Goal: Transaction & Acquisition: Purchase product/service

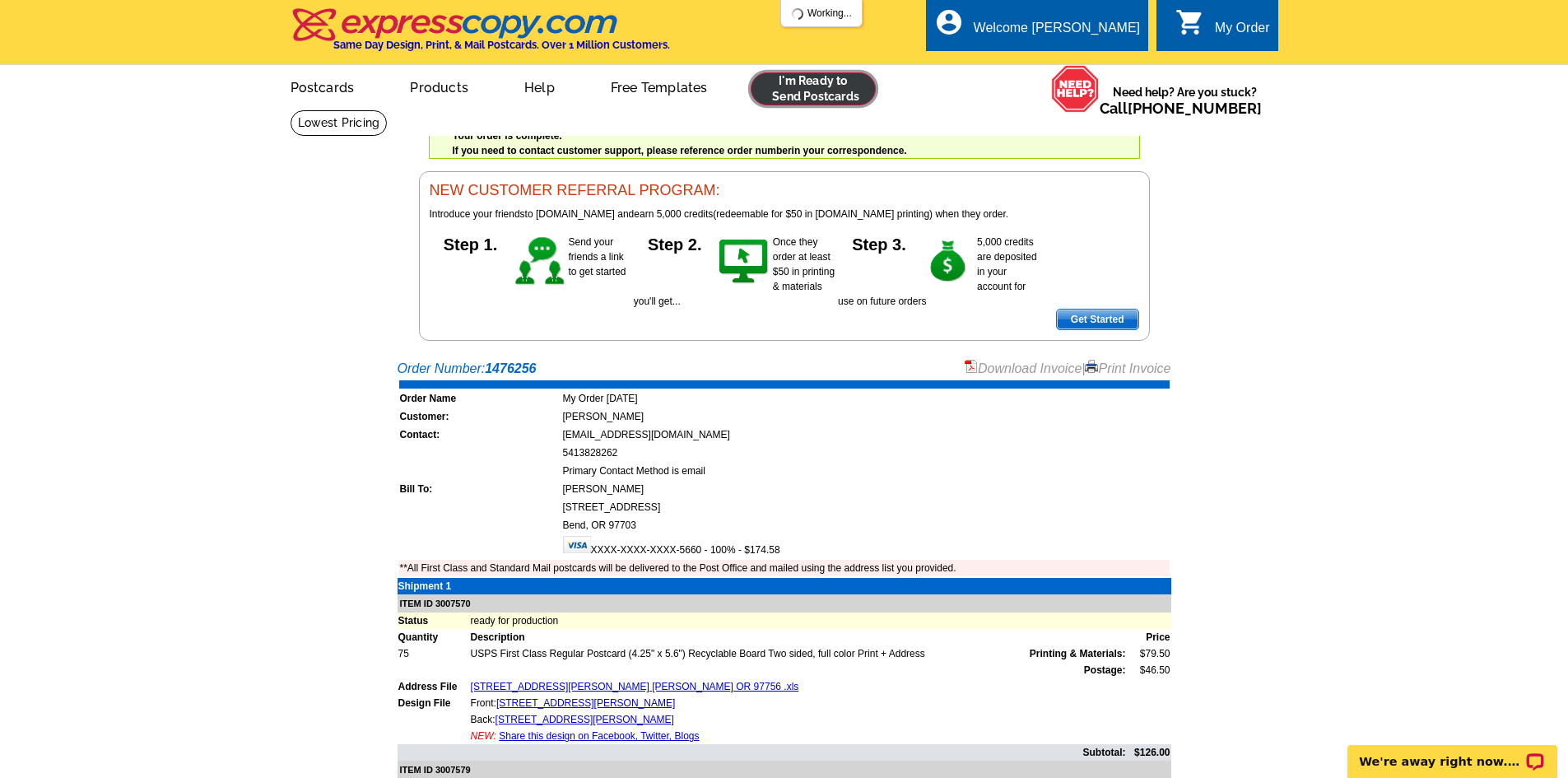
click at [819, 94] on link at bounding box center [813, 88] width 126 height 33
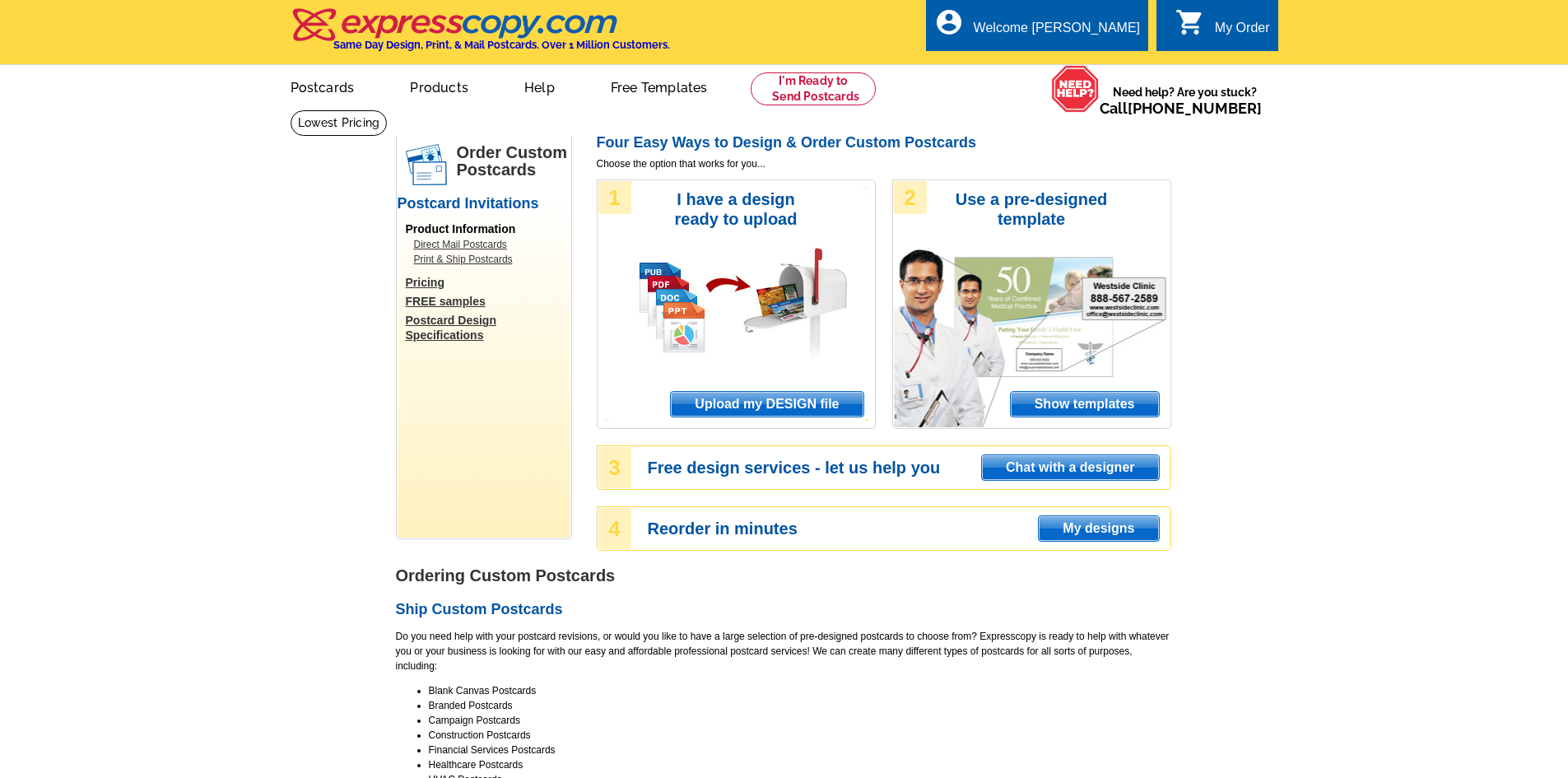
click at [817, 409] on span "Upload my DESIGN file" at bounding box center [767, 404] width 192 height 25
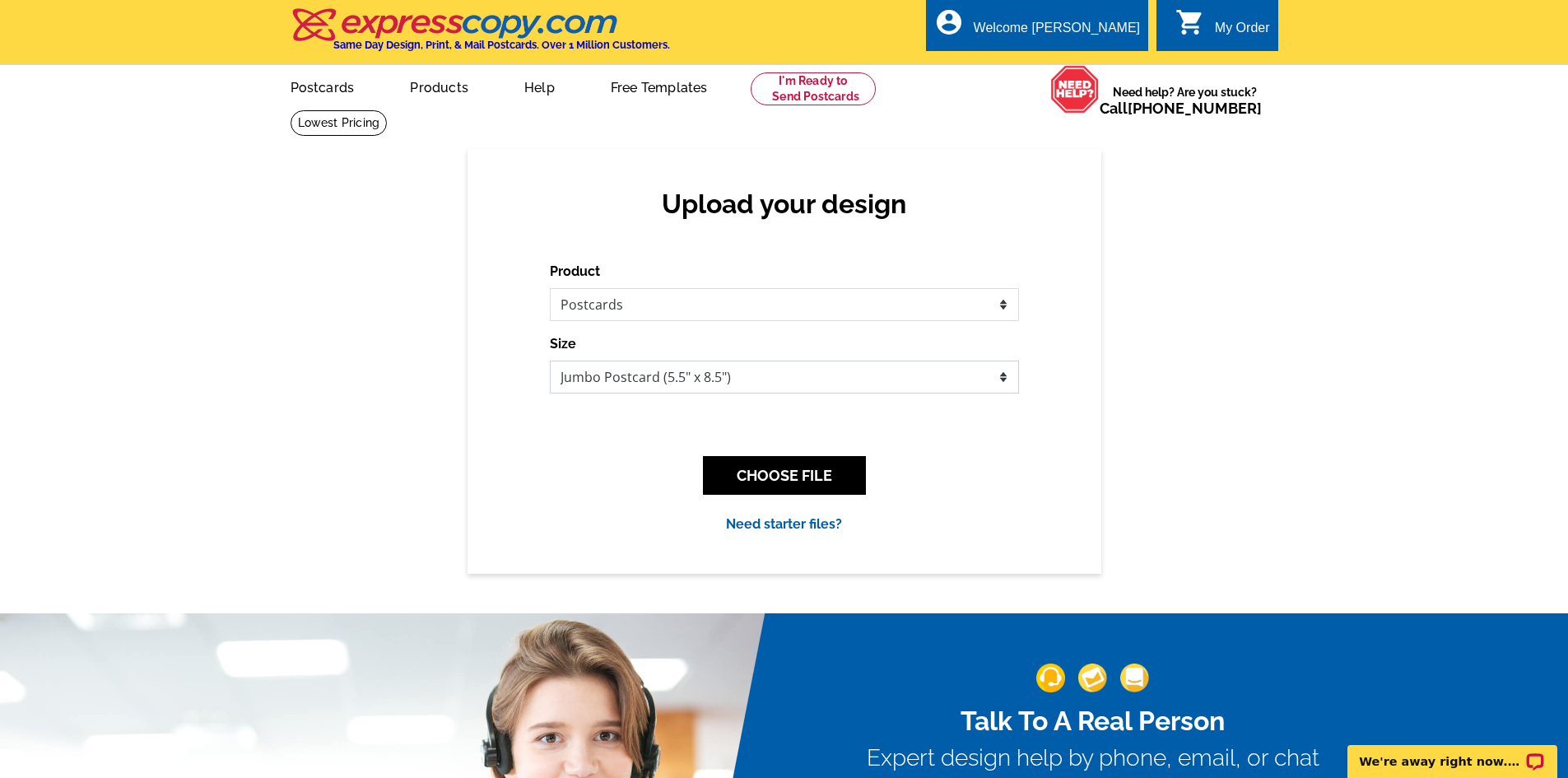
click at [805, 380] on select "Jumbo Postcard (5.5" x 8.5") Regular Postcard (4.25" x 5.6") Panoramic Postcard…" at bounding box center [784, 377] width 469 height 33
select select "1"
click at [550, 361] on select "Jumbo Postcard (5.5" x 8.5") Regular Postcard (4.25" x 5.6") Panoramic Postcard…" at bounding box center [784, 377] width 469 height 33
click at [772, 480] on button "CHOOSE FILE" at bounding box center [784, 475] width 163 height 39
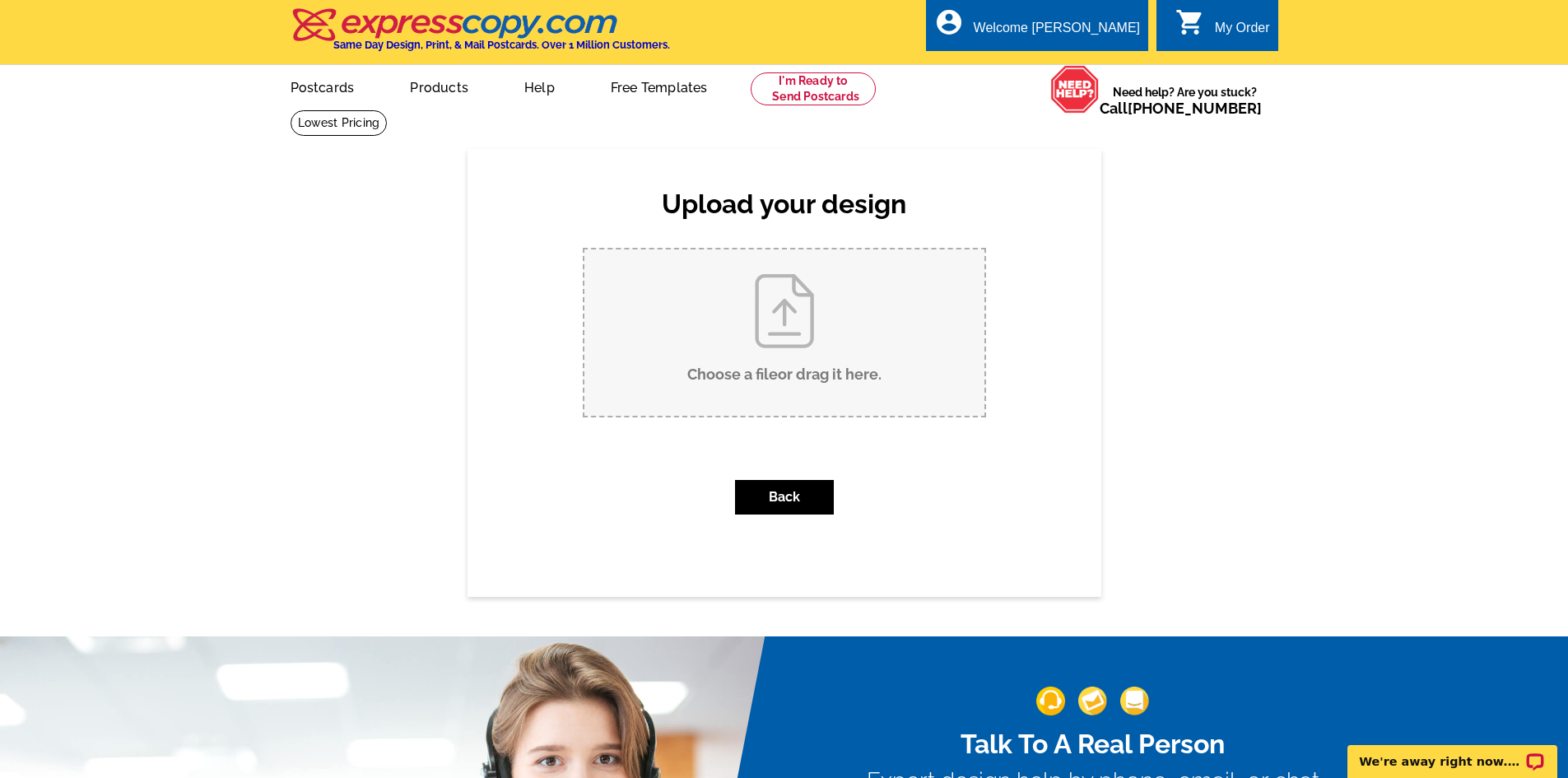
click at [781, 340] on input "Choose a file or drag it here ." at bounding box center [784, 333] width 400 height 166
type input "C:\fakepath\3352 NW Windwood Way SOLD.pdf"
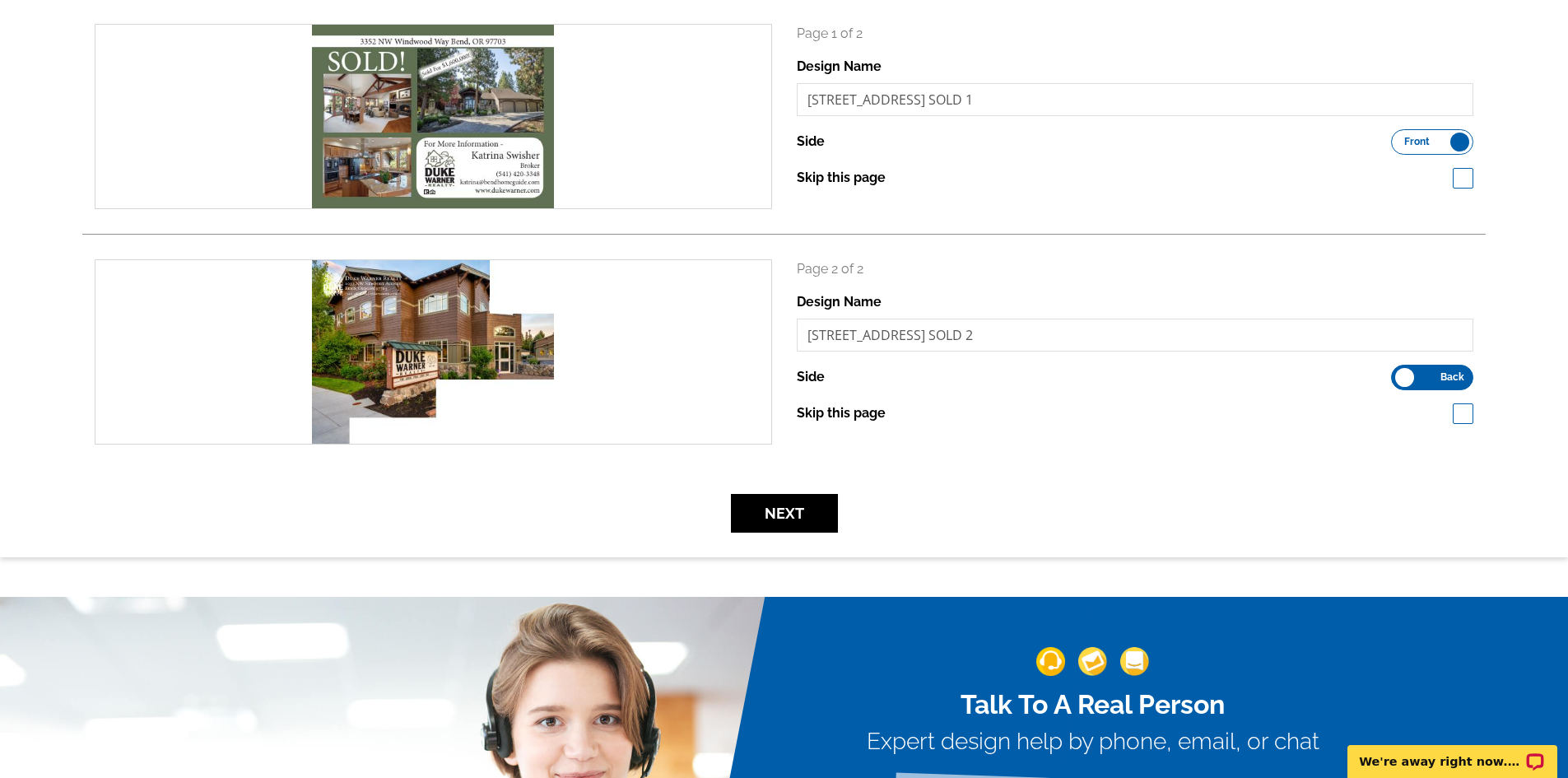
scroll to position [82, 0]
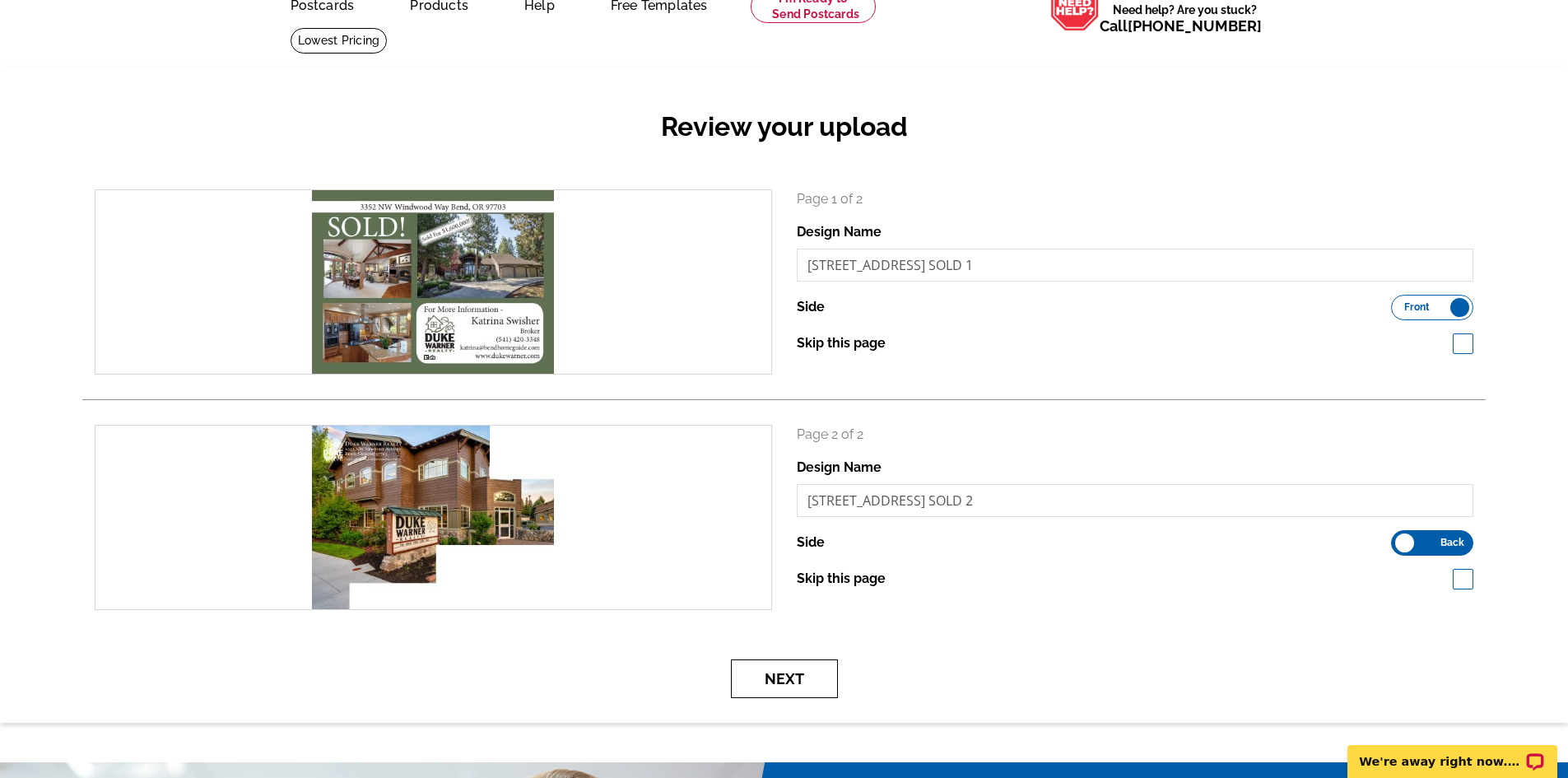
click at [759, 681] on button "Next" at bounding box center [784, 679] width 107 height 39
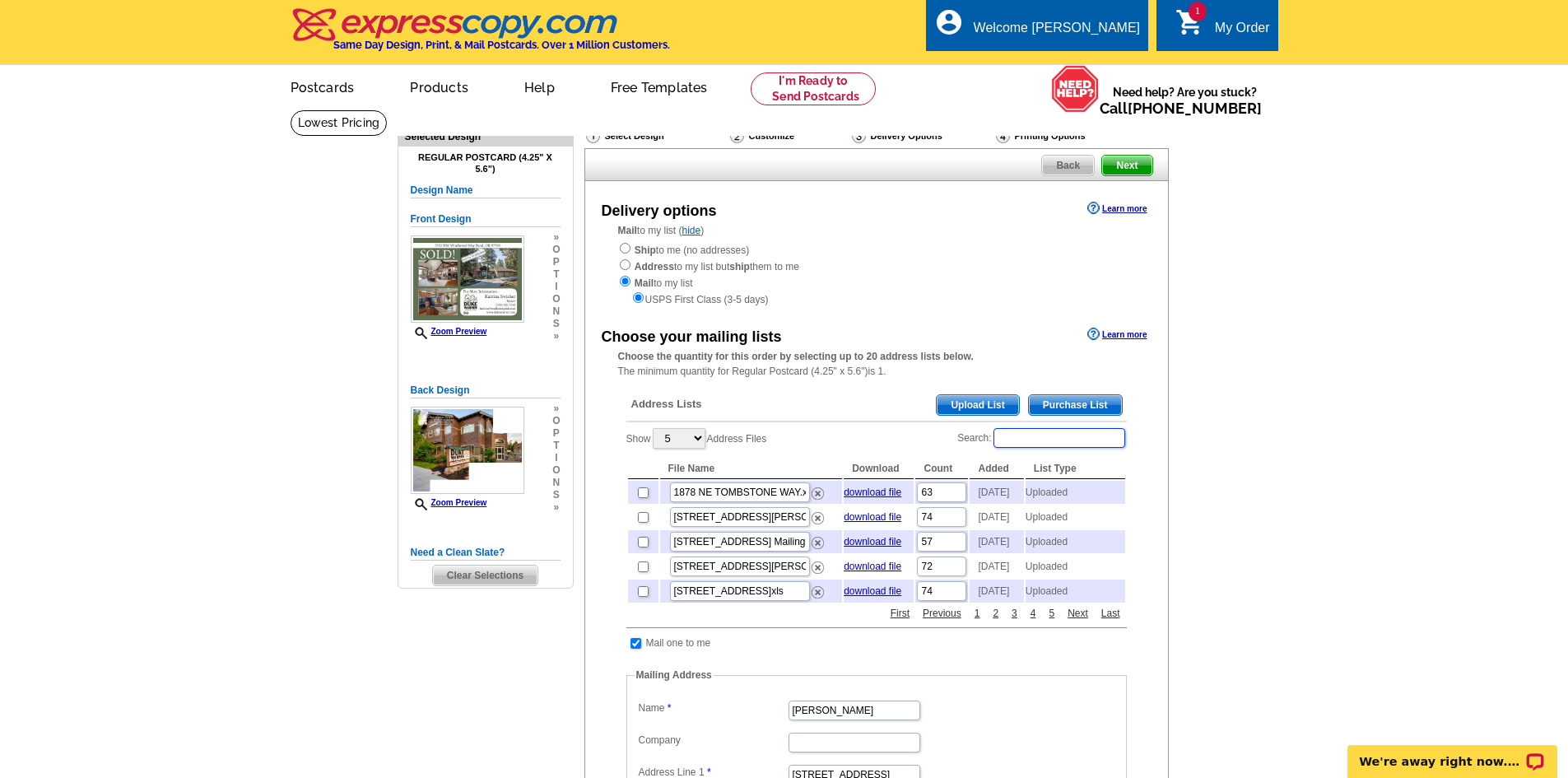
click at [1020, 444] on input "Search:" at bounding box center [1059, 438] width 132 height 20
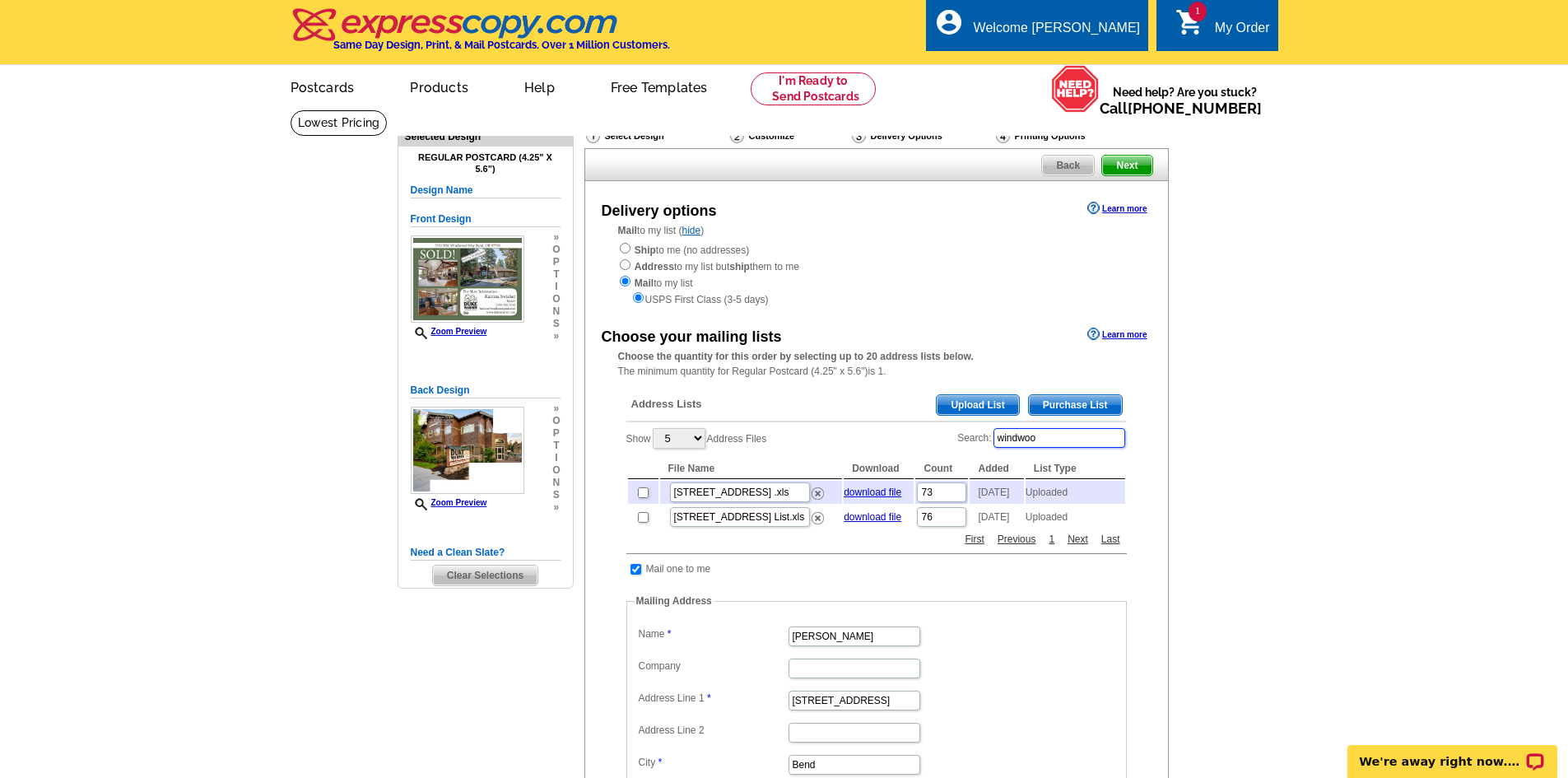
type input "windwoo"
click at [643, 498] on input "checkbox" at bounding box center [643, 493] width 11 height 11
checkbox input "true"
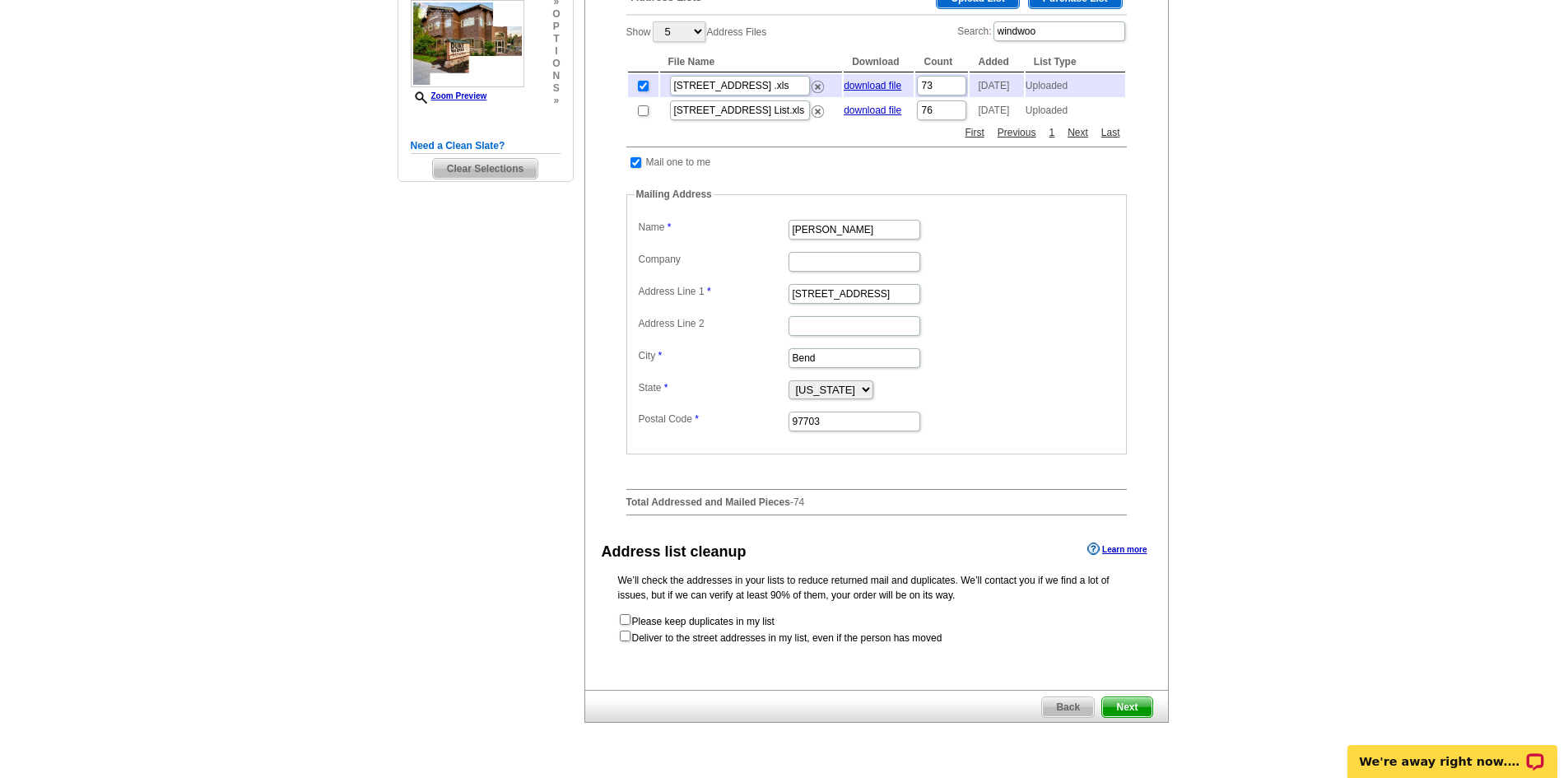
scroll to position [412, 0]
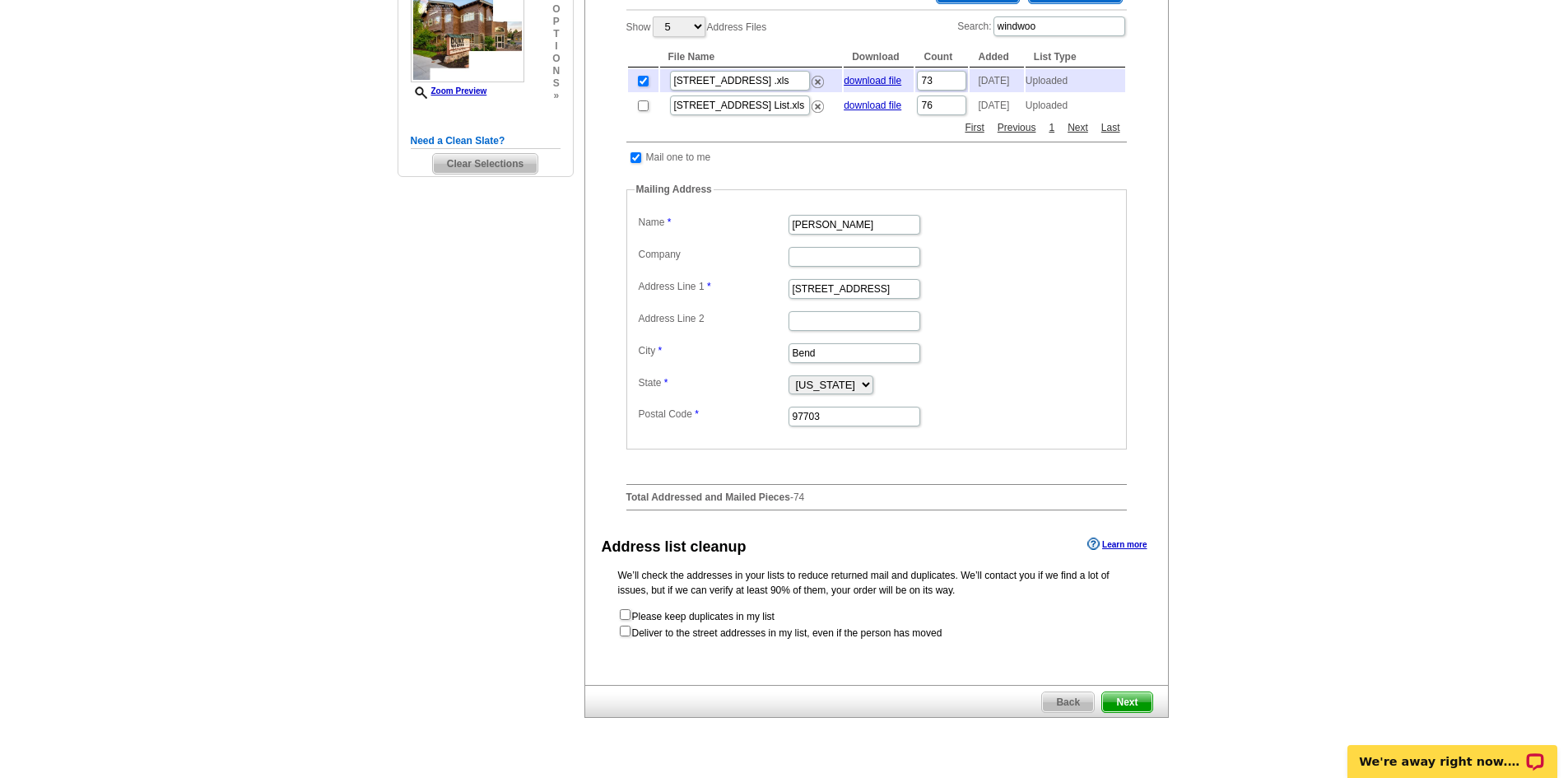
click at [1142, 713] on span "Next" at bounding box center [1127, 703] width 49 height 20
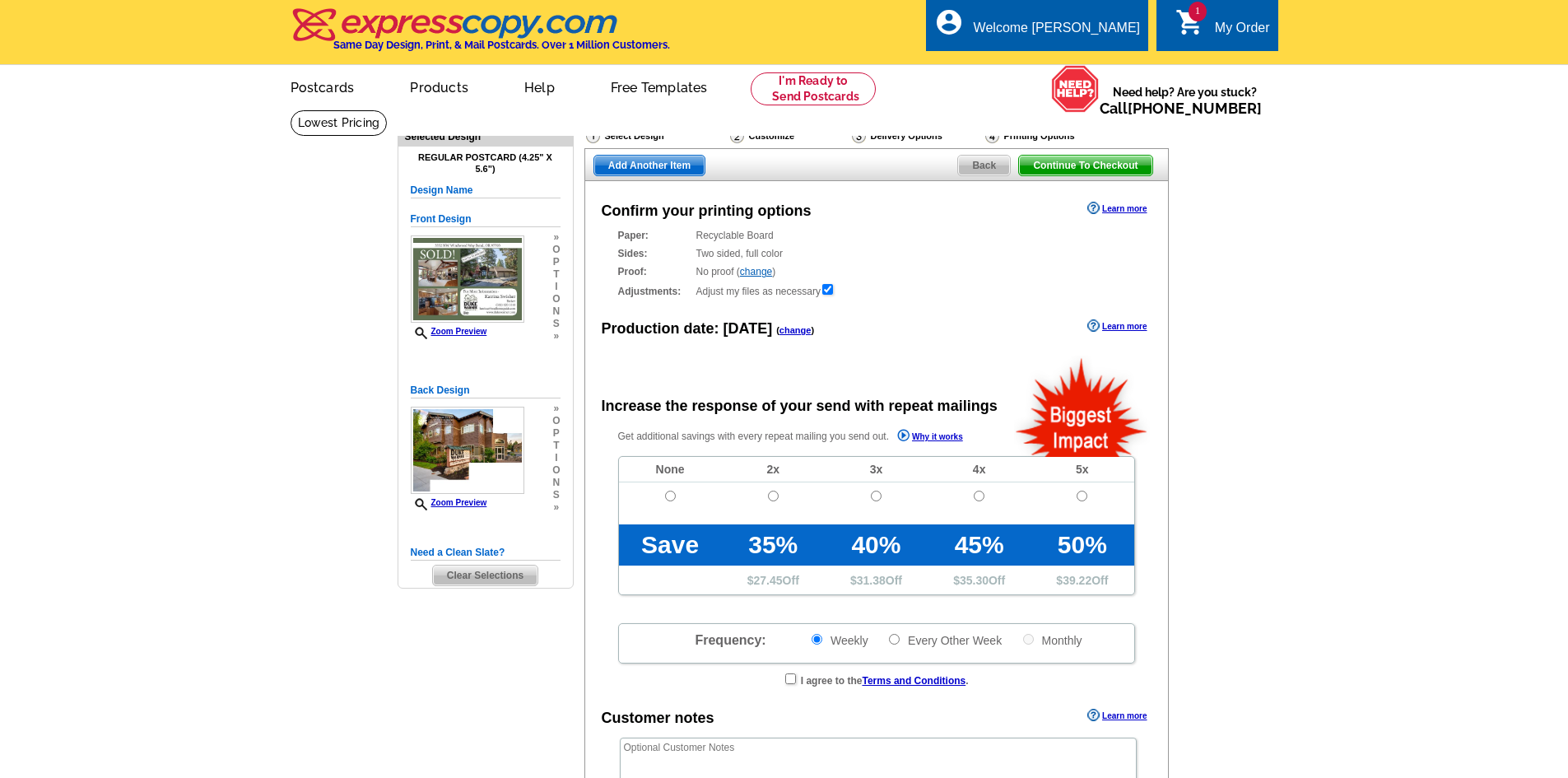
radio input "false"
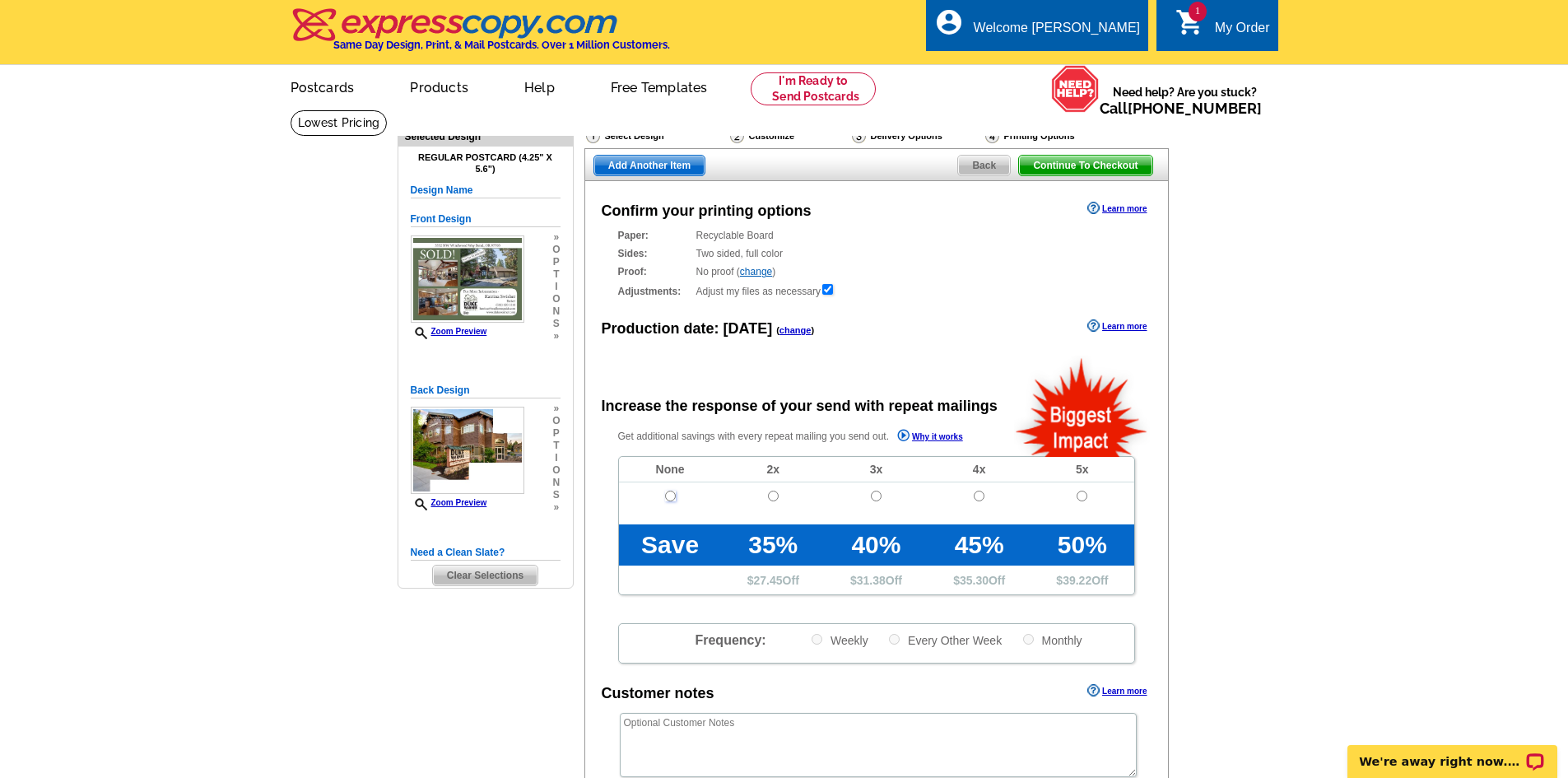
click at [670, 500] on input "radio" at bounding box center [670, 496] width 11 height 11
radio input "true"
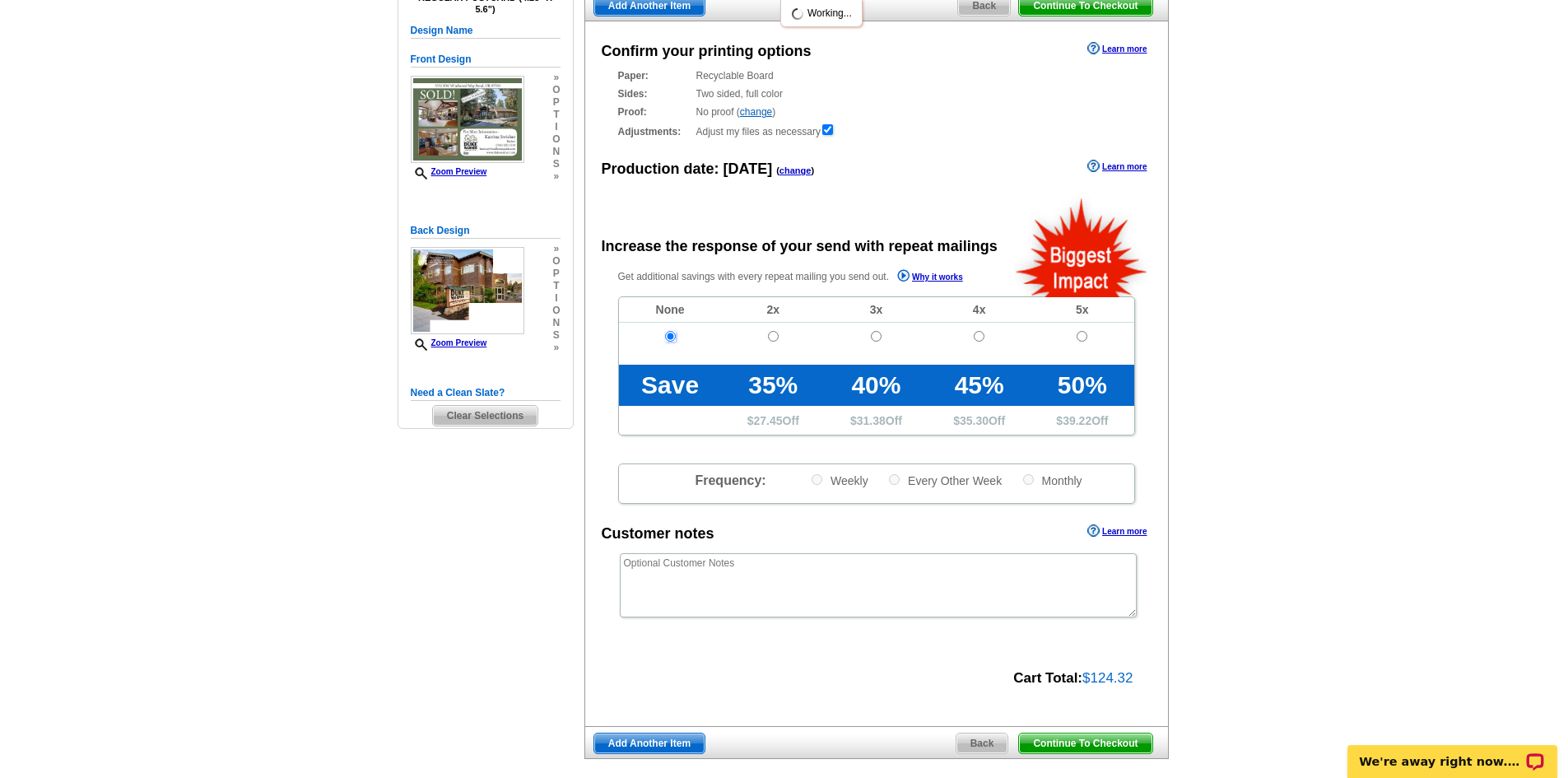
scroll to position [330, 0]
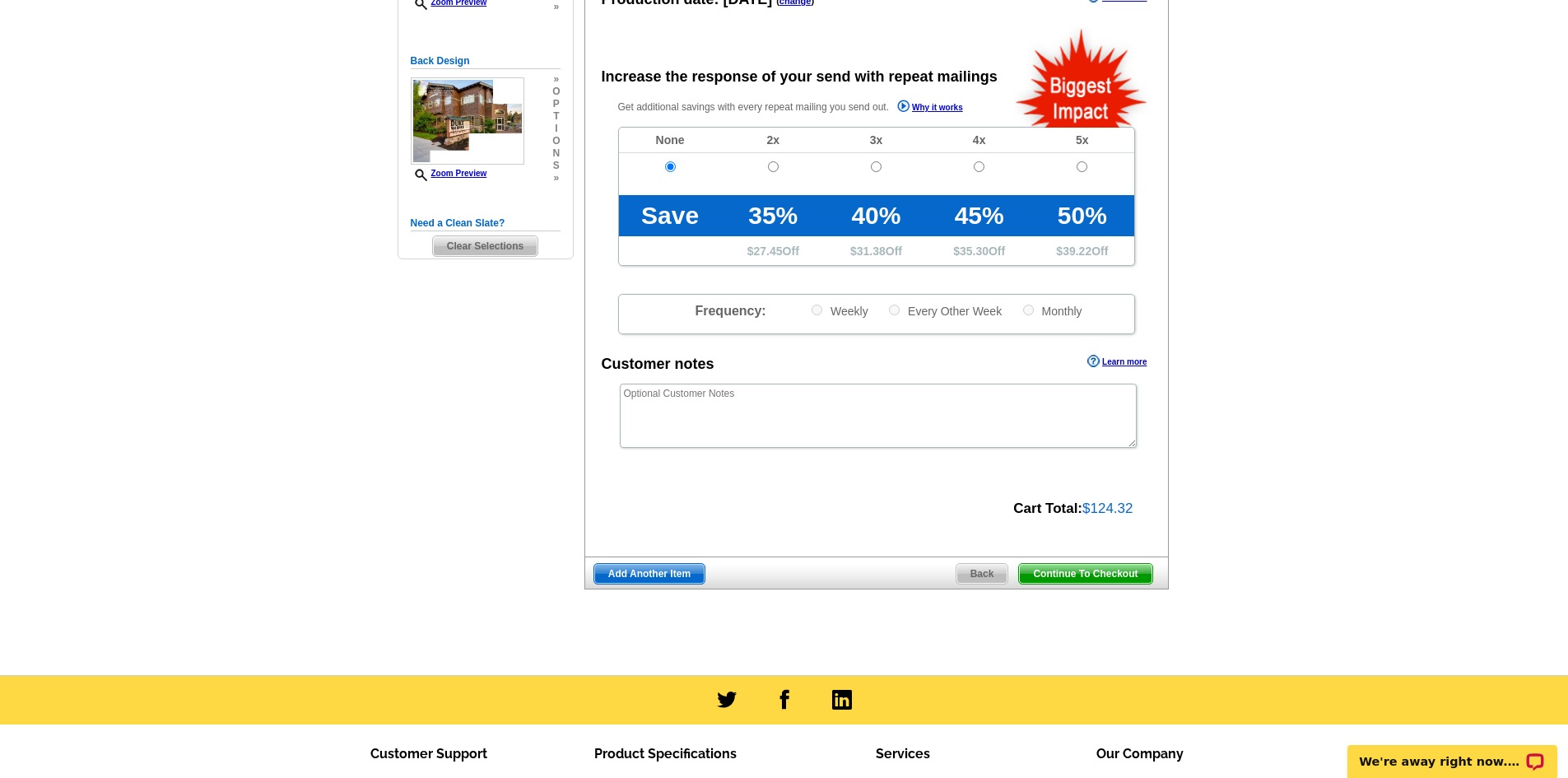
click at [1106, 582] on span "Continue To Checkout" at bounding box center [1085, 574] width 133 height 20
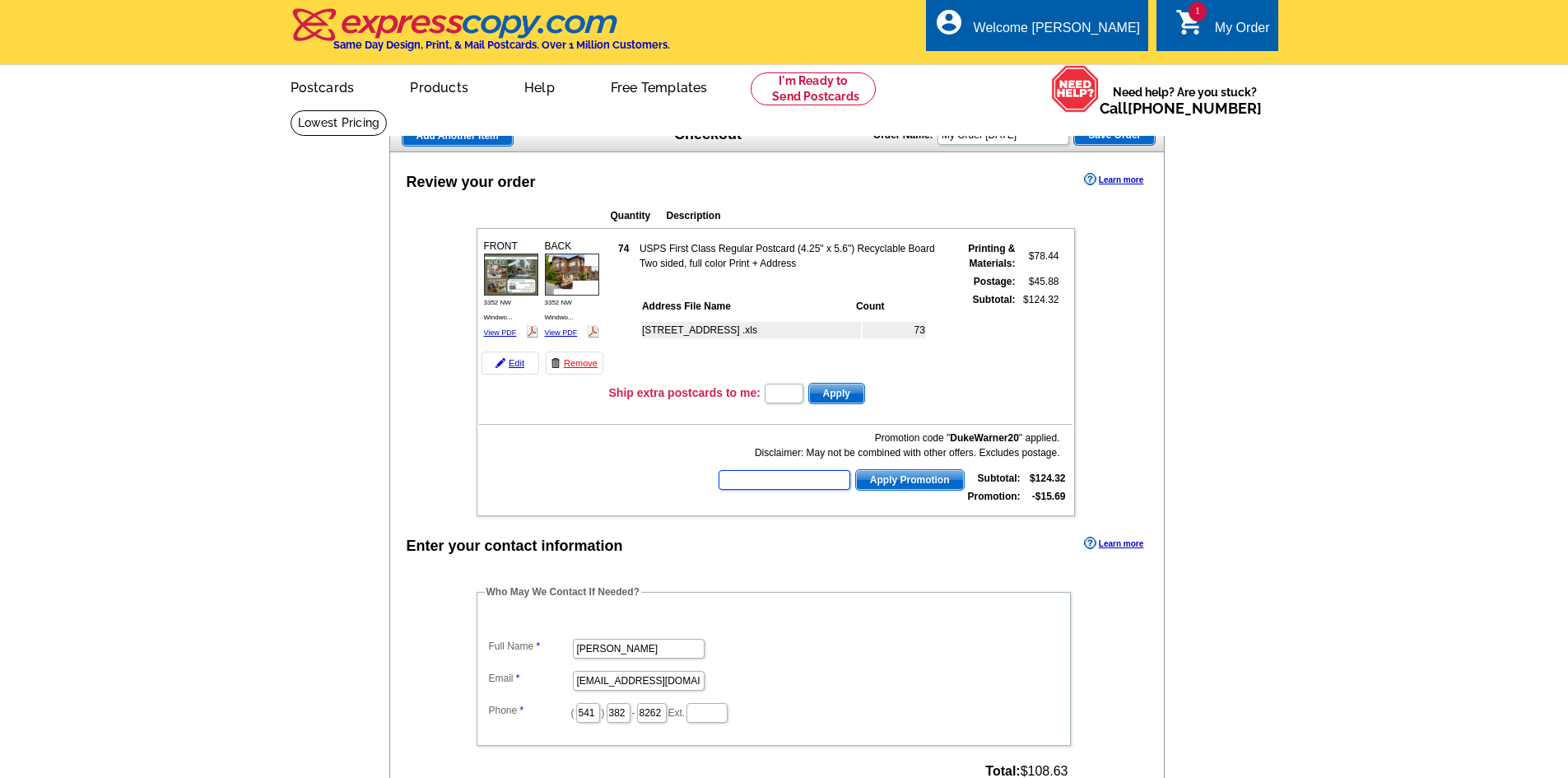
click at [797, 487] on input "text" at bounding box center [784, 480] width 132 height 20
type input "HURRY40"
click at [906, 479] on span "Apply Promotion" at bounding box center [909, 480] width 108 height 20
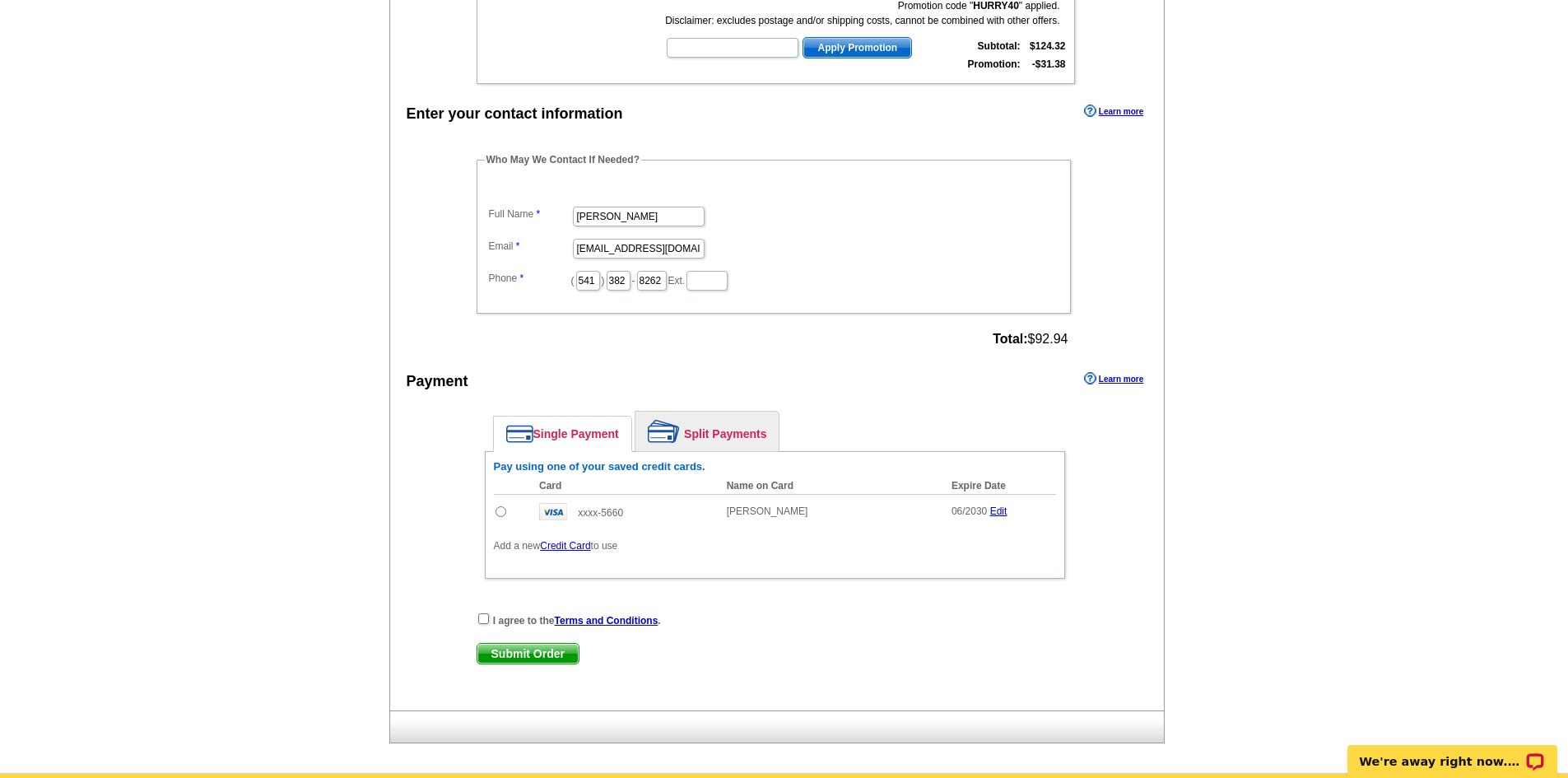
scroll to position [330, 0]
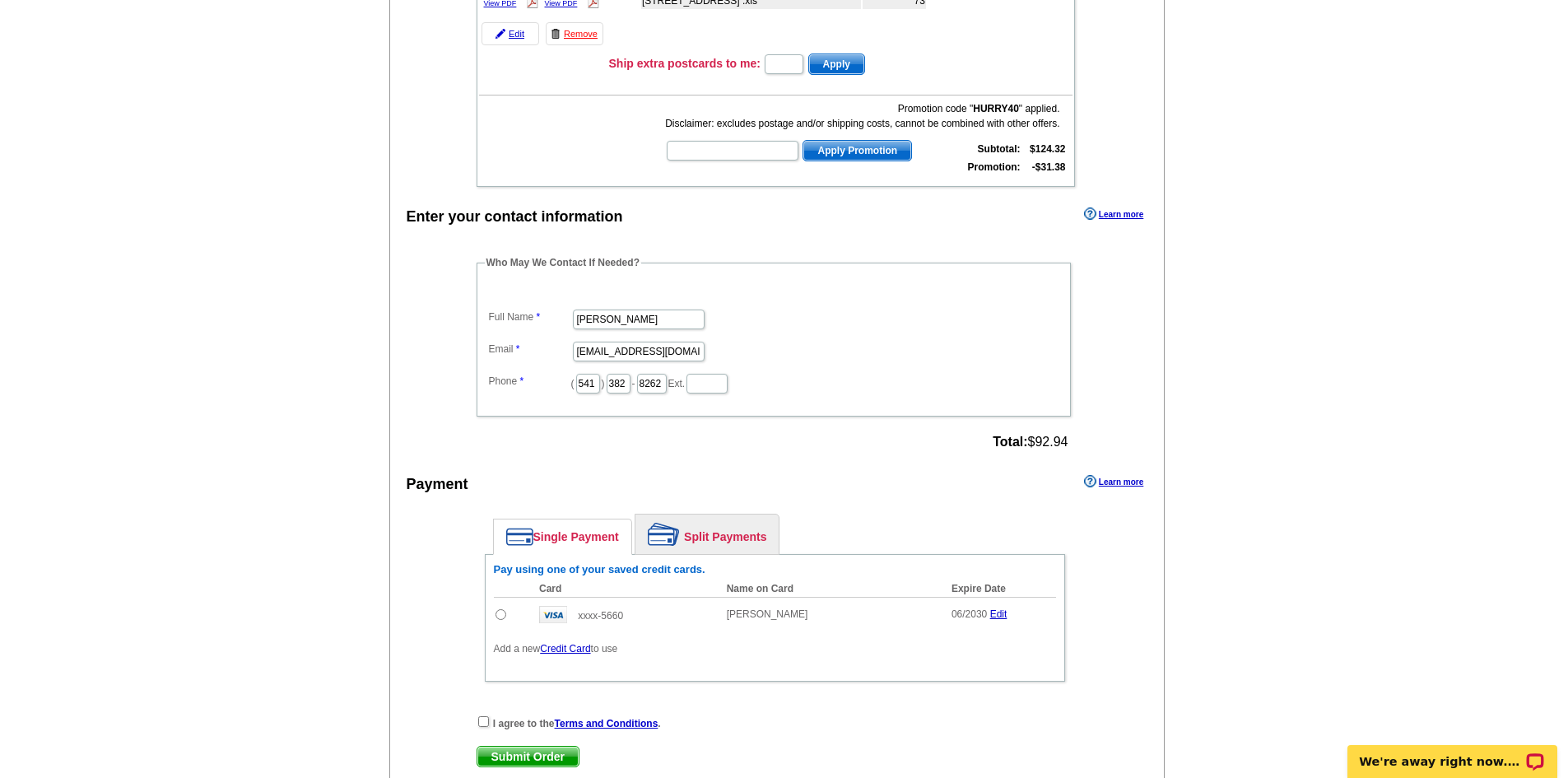
click at [499, 617] on input "radio" at bounding box center [501, 615] width 11 height 11
radio input "true"
click at [487, 725] on input "checkbox" at bounding box center [484, 722] width 11 height 11
checkbox input "true"
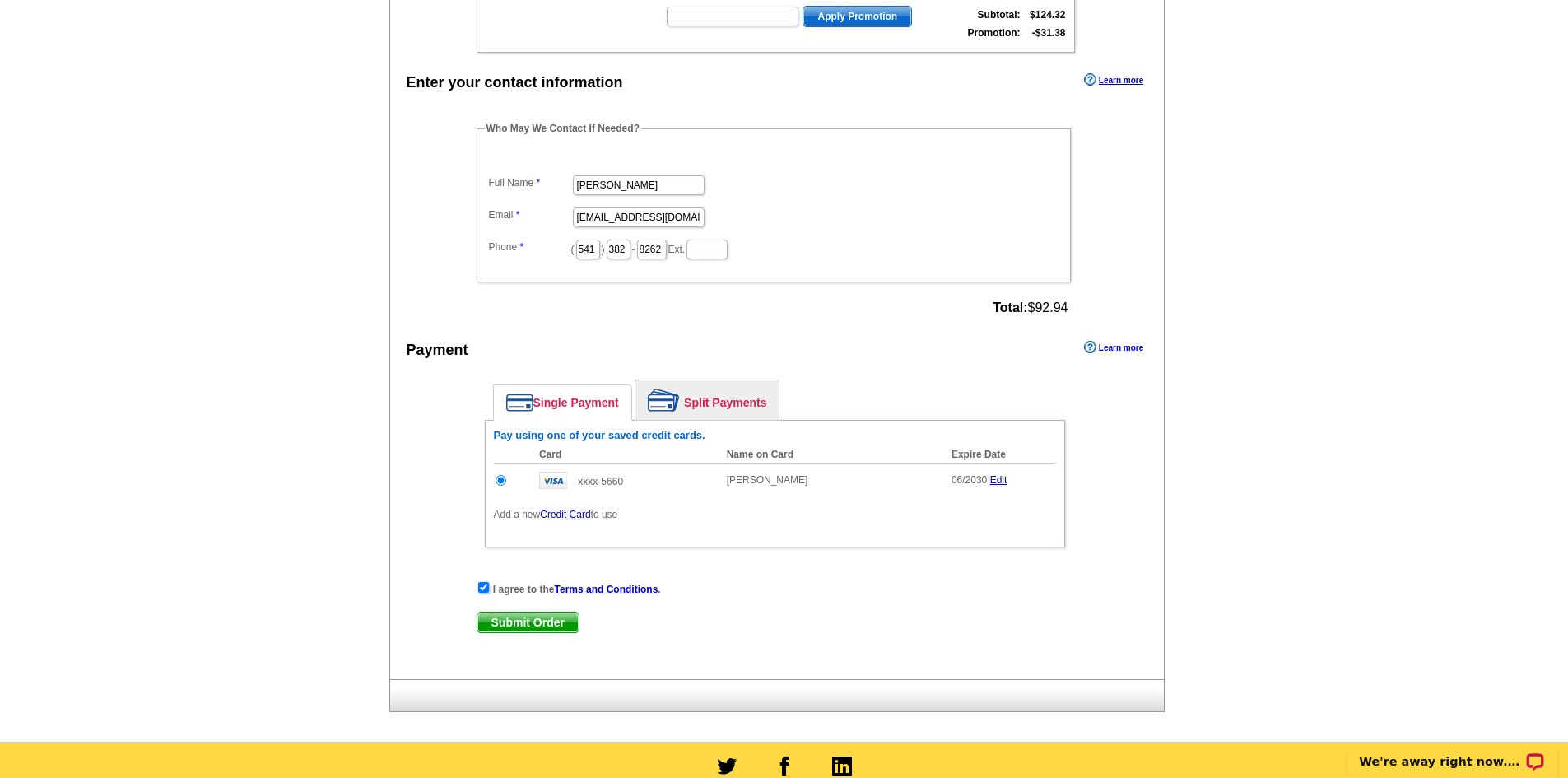
scroll to position [494, 0]
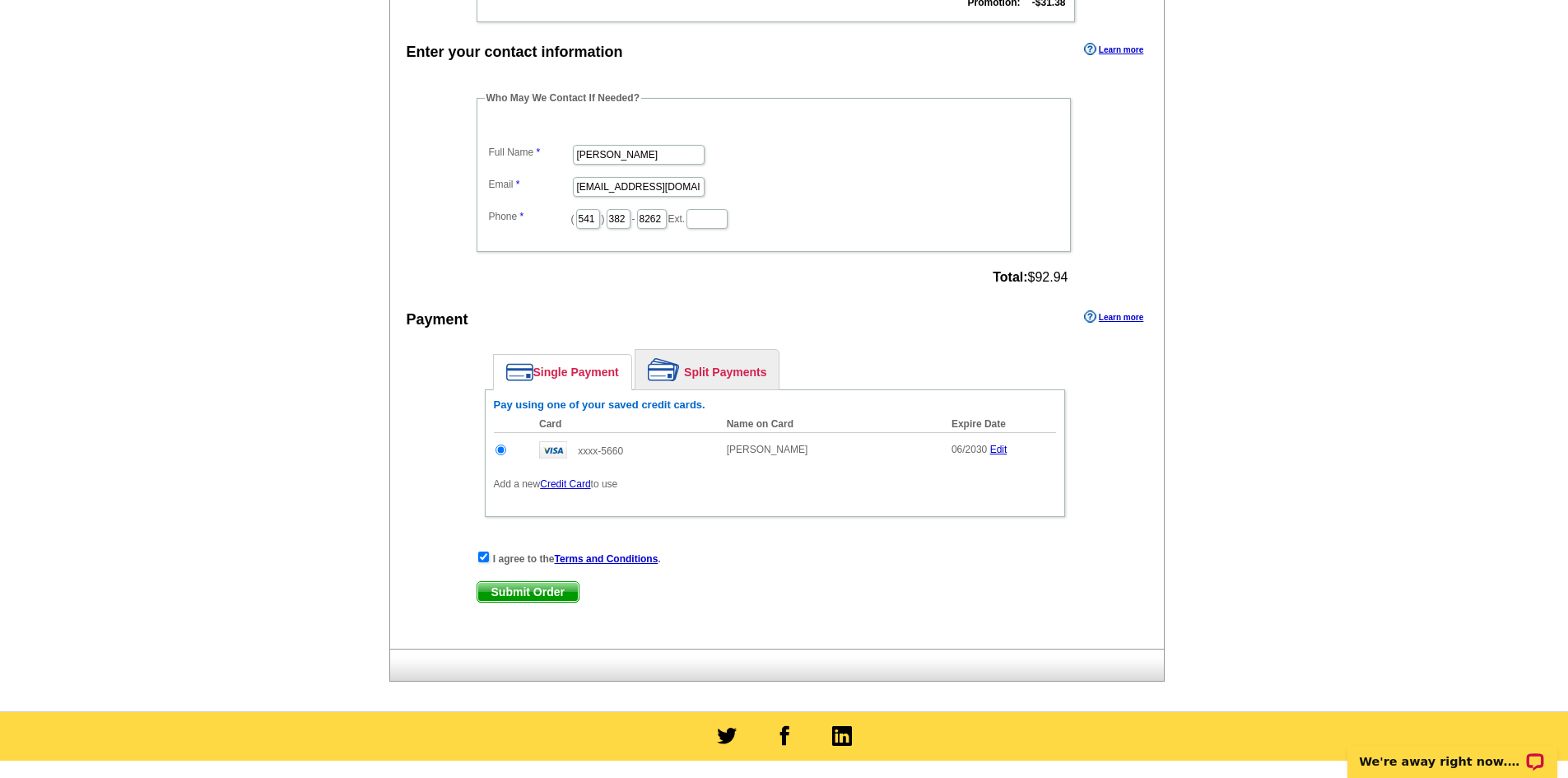
click at [517, 594] on span "Submit Order" at bounding box center [528, 592] width 101 height 20
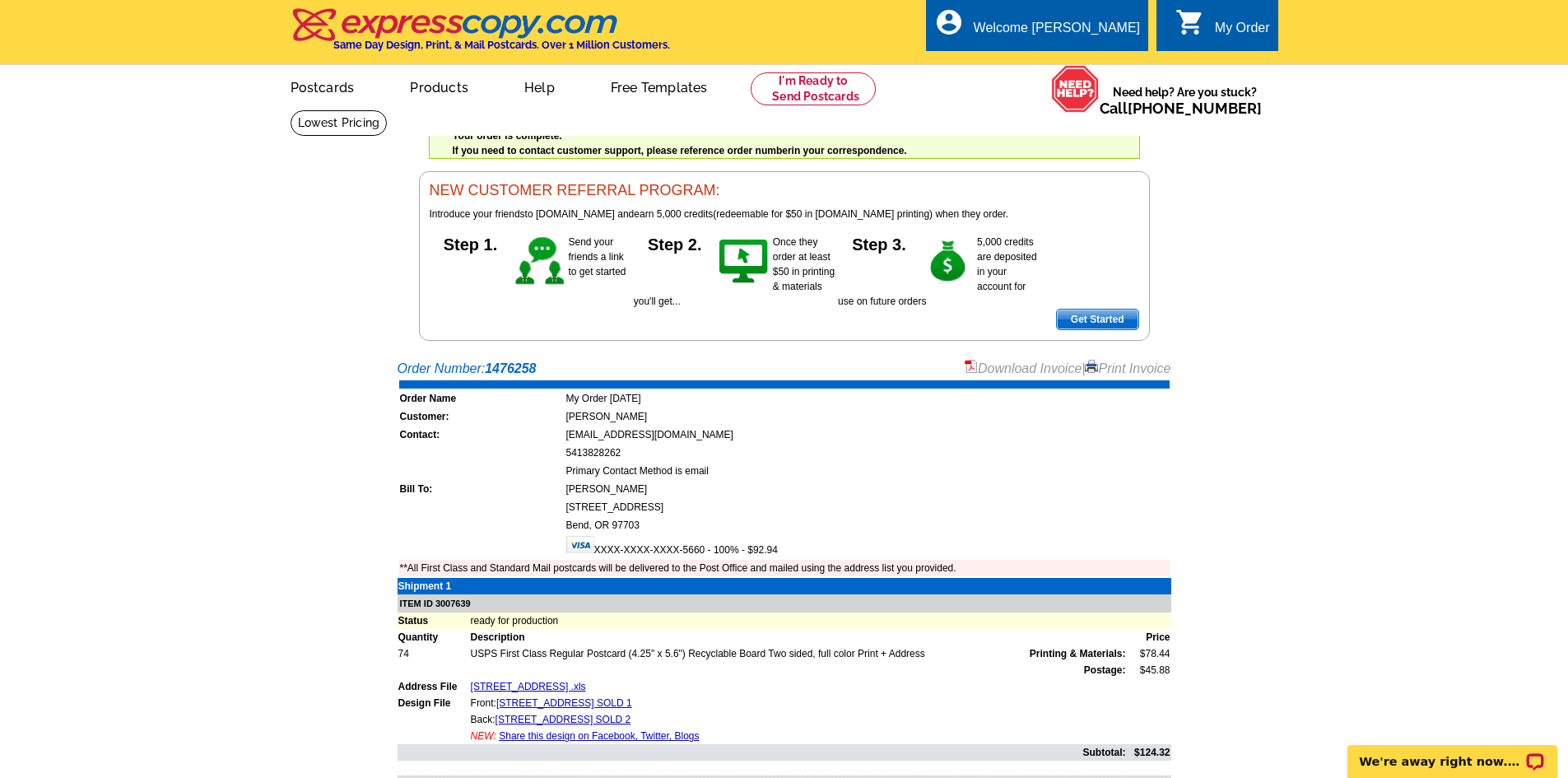
click at [1132, 370] on link "Print Invoice" at bounding box center [1128, 368] width 86 height 14
